Goal: Information Seeking & Learning: Learn about a topic

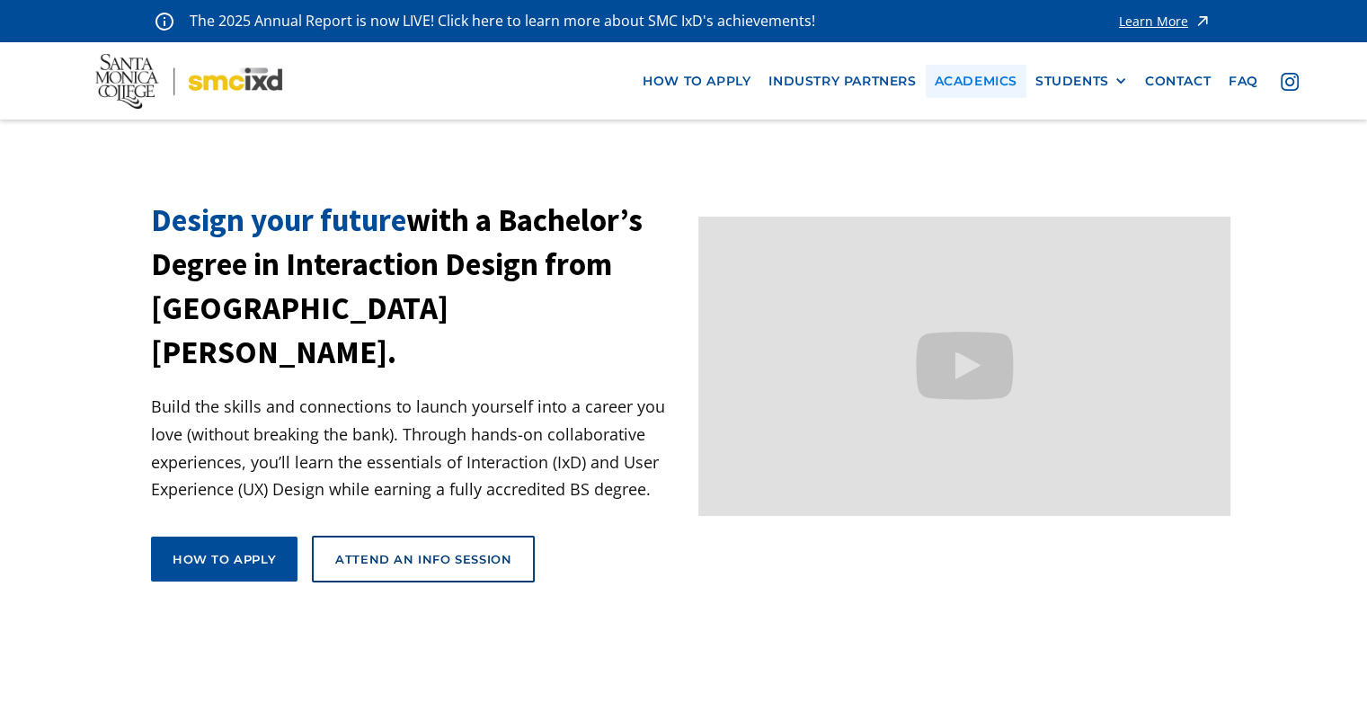
click at [984, 75] on link "Academics" at bounding box center [976, 81] width 101 height 33
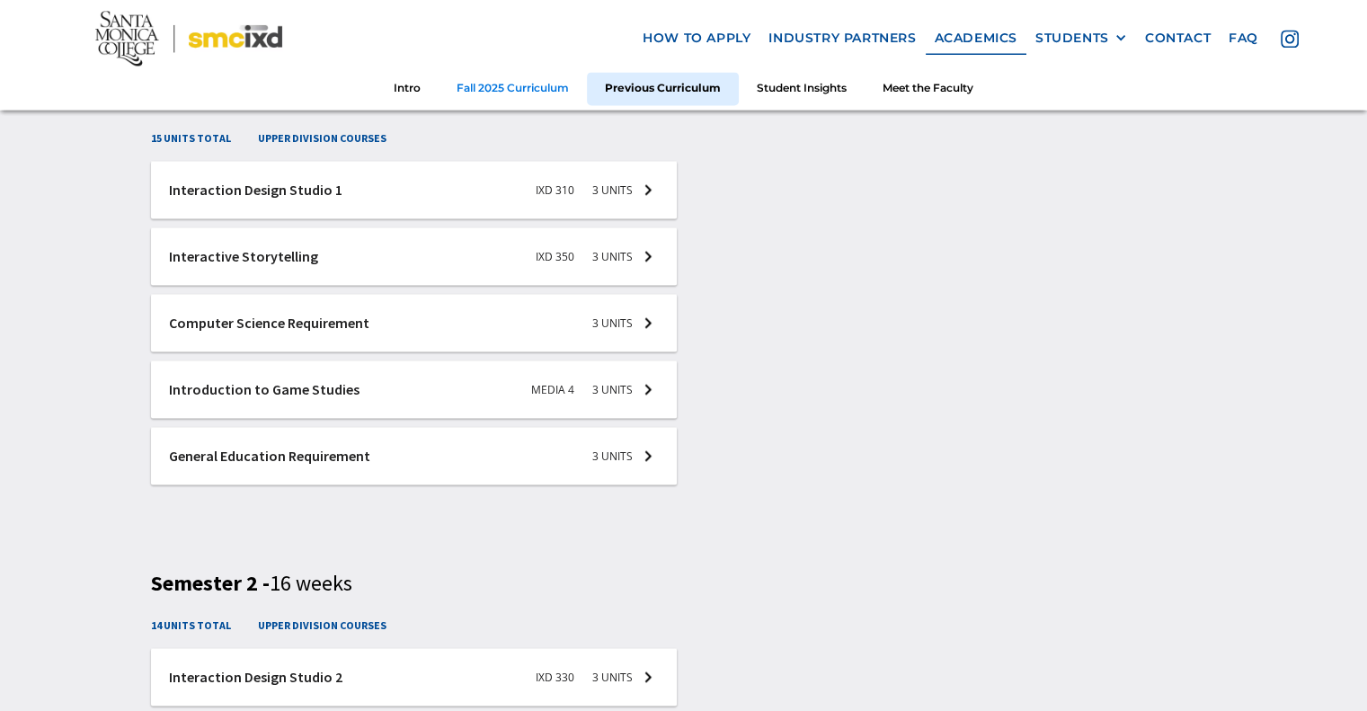
scroll to position [2696, 0]
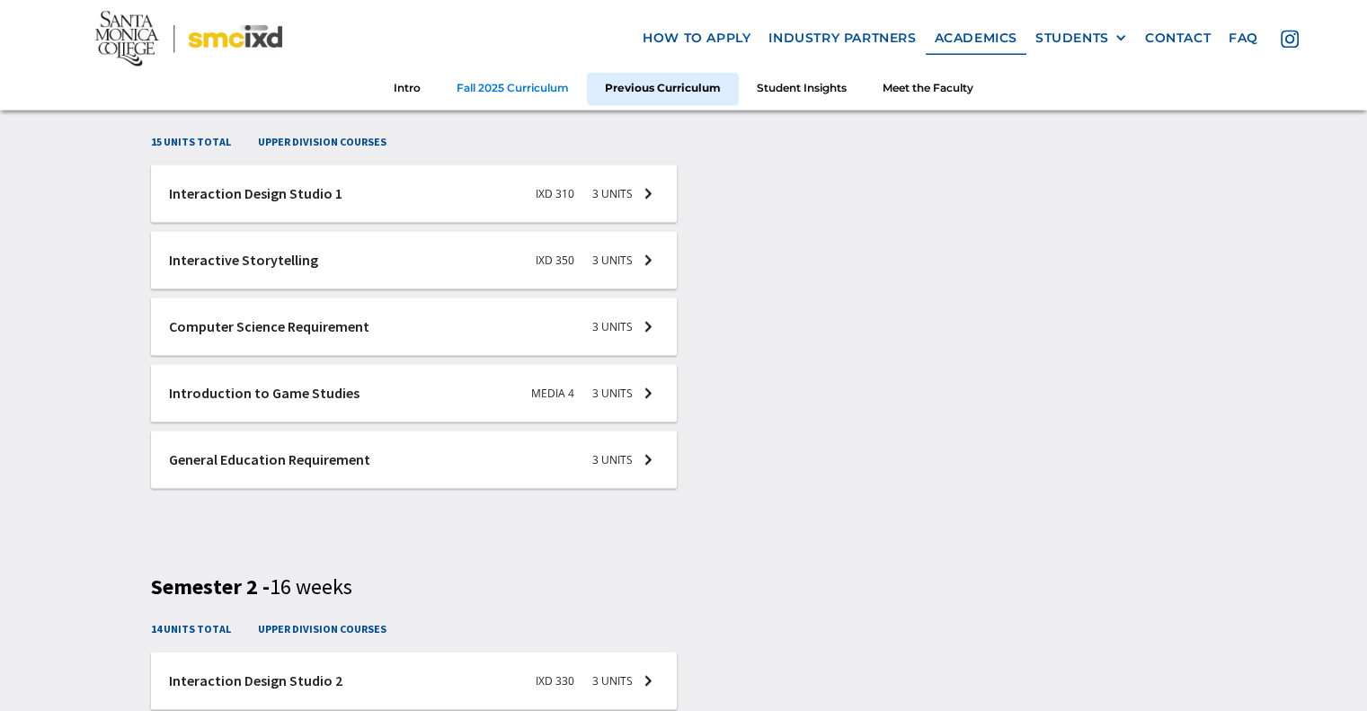
click at [508, 92] on link "Fall 2025 Curriculum" at bounding box center [513, 89] width 148 height 33
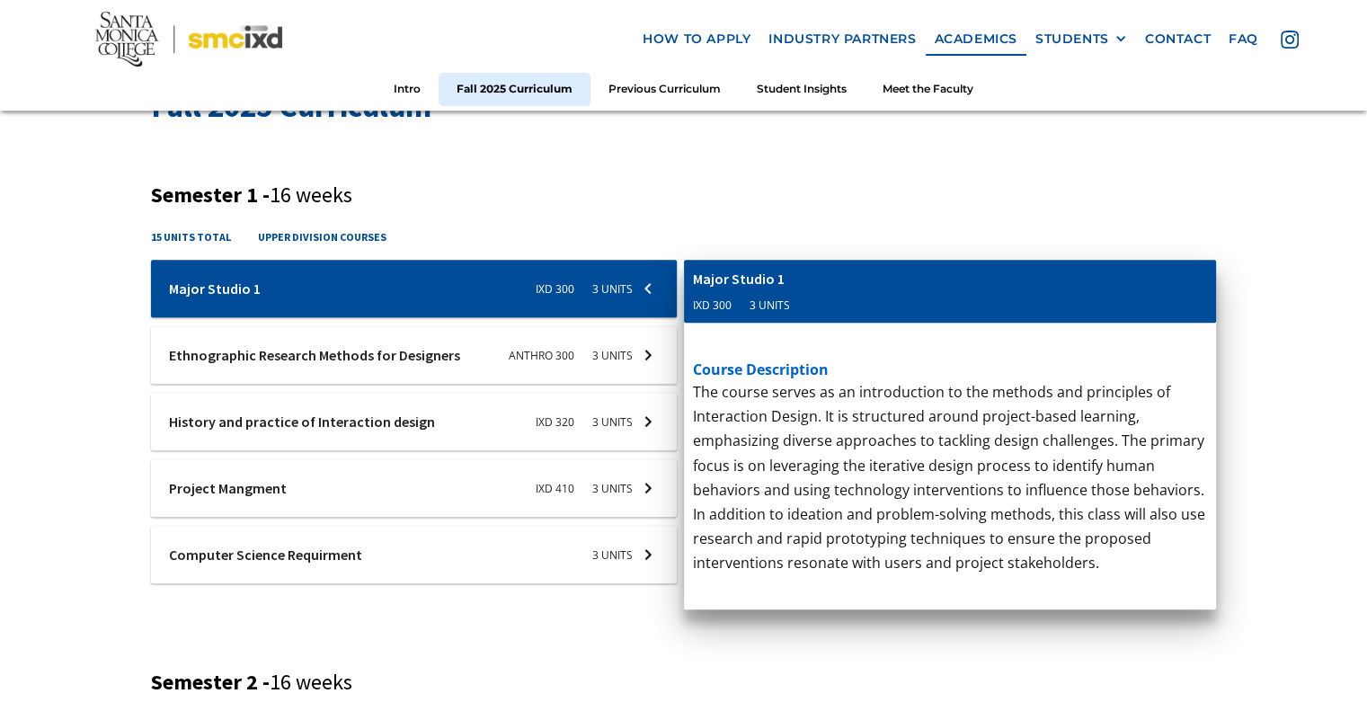
scroll to position [604, 0]
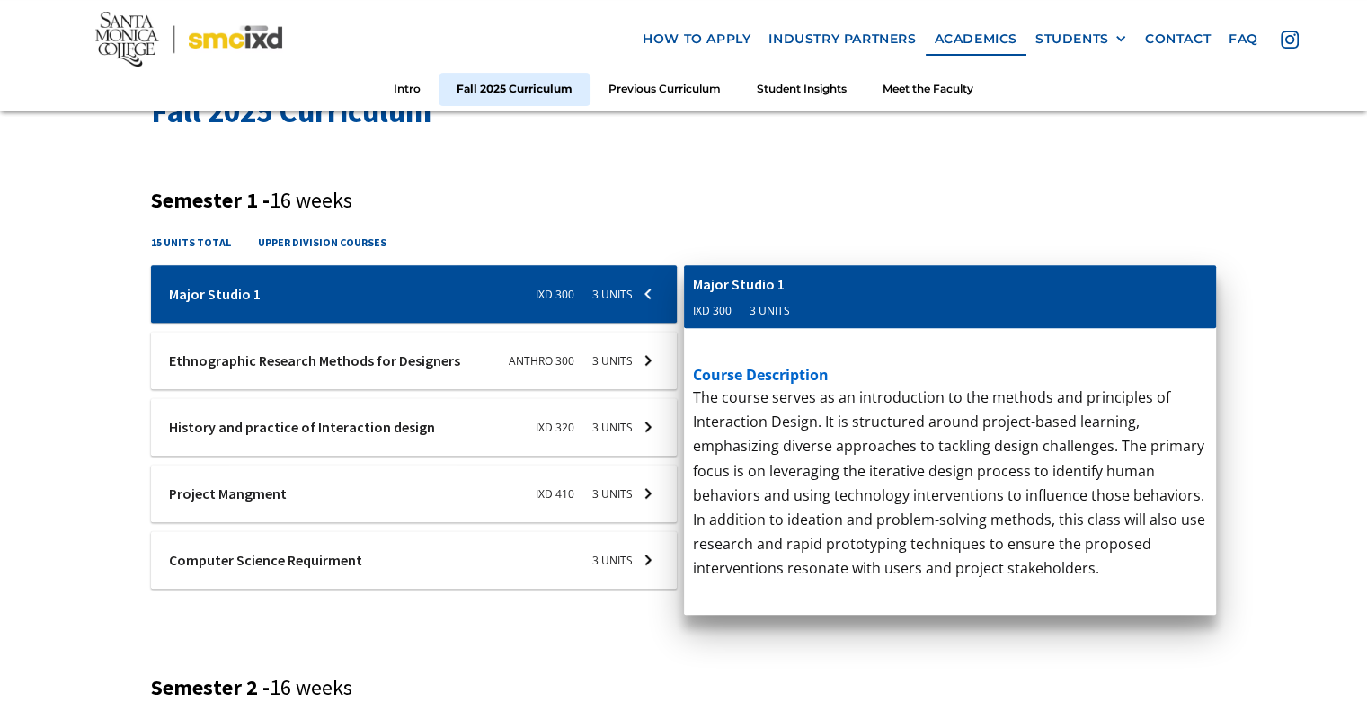
click at [642, 560] on div at bounding box center [414, 560] width 526 height 58
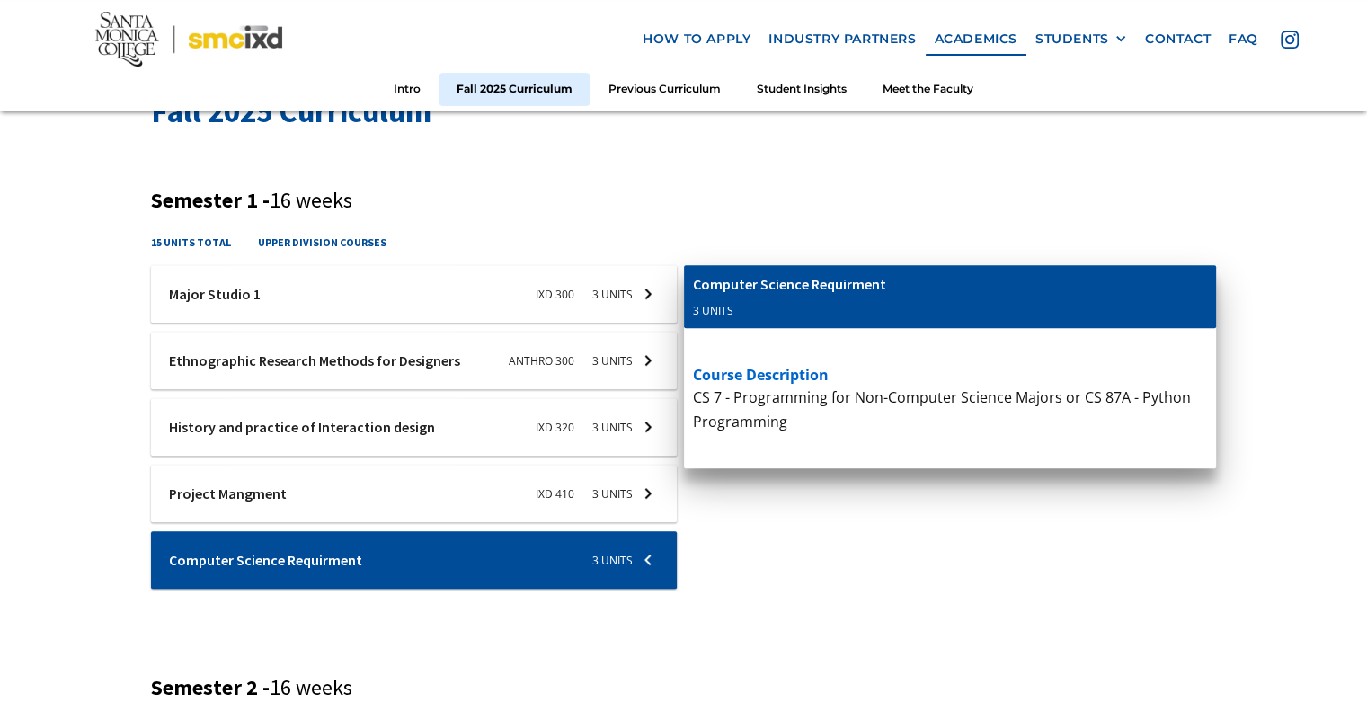
click at [888, 581] on div "cis-web-dev Computer Science Requirment 3 units course description CS 7 - Progr…" at bounding box center [950, 438] width 533 height 347
click at [913, 587] on div "cis-web-dev Computer Science Requirment 3 units course description CS 7 - Progr…" at bounding box center [950, 438] width 533 height 347
click at [856, 561] on div "cis-web-dev Computer Science Requirment 3 units course description CS 7 - Progr…" at bounding box center [950, 438] width 533 height 347
click at [853, 566] on div "cis-web-dev Computer Science Requirment 3 units course description CS 7 - Progr…" at bounding box center [950, 438] width 533 height 347
click at [634, 566] on div at bounding box center [414, 560] width 526 height 58
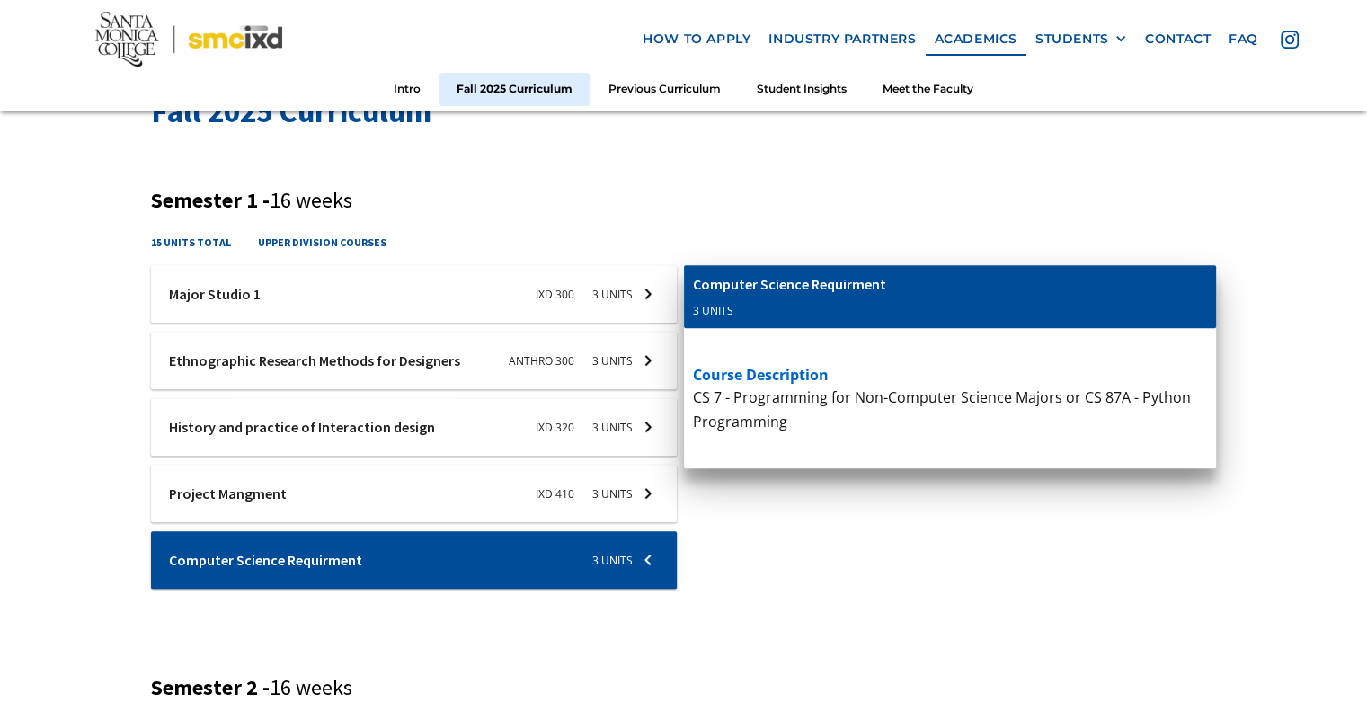
click at [654, 555] on div at bounding box center [414, 560] width 526 height 58
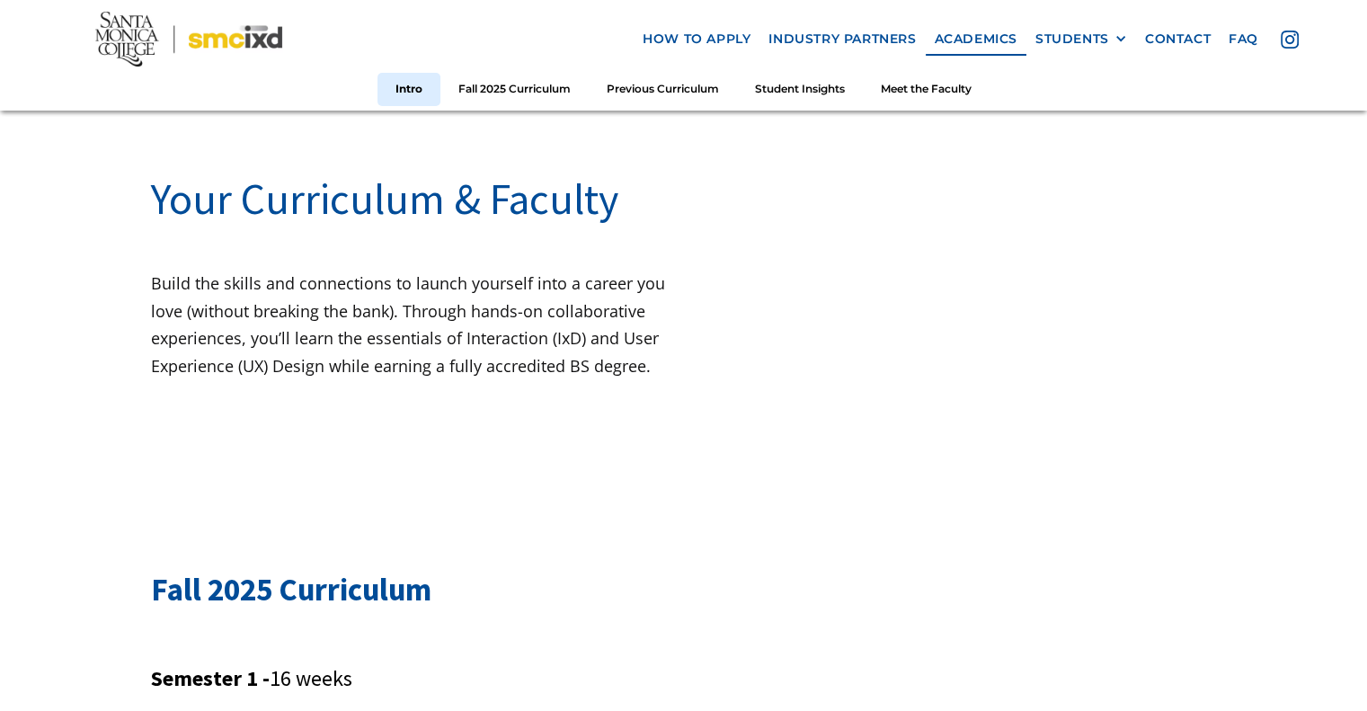
scroll to position [0, 0]
